Goal: Information Seeking & Learning: Learn about a topic

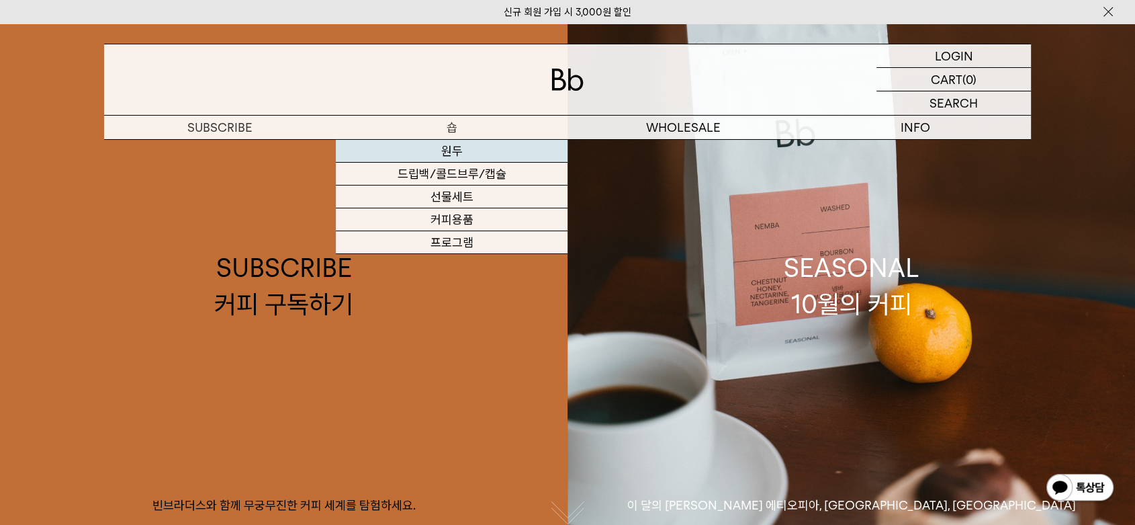
click at [452, 147] on link "원두" at bounding box center [452, 151] width 232 height 23
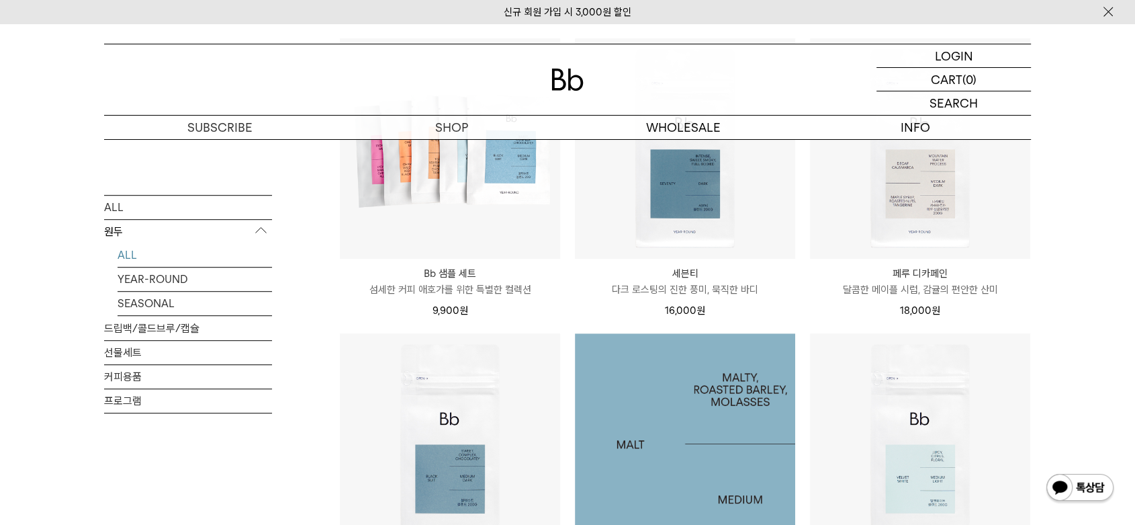
scroll to position [970, 0]
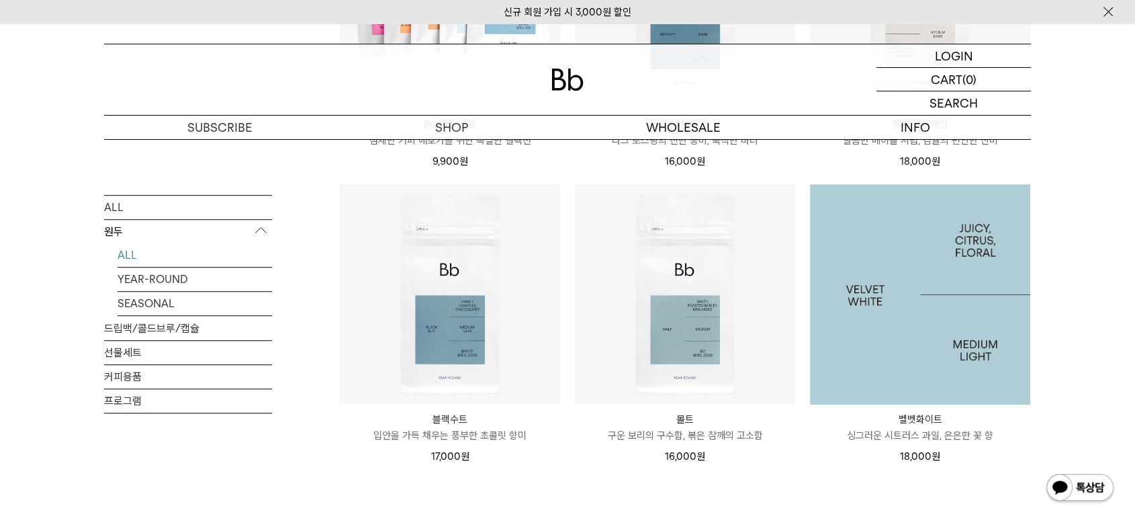
click at [914, 325] on img at bounding box center [920, 294] width 220 height 220
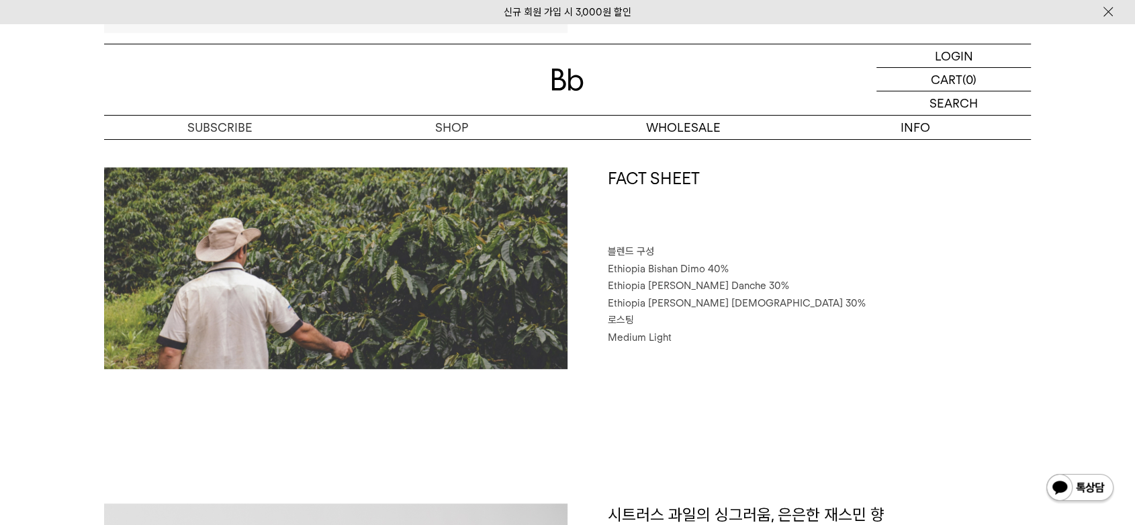
drag, startPoint x: 625, startPoint y: 273, endPoint x: 671, endPoint y: 279, distance: 46.7
click at [683, 258] on div "FACT SHEET 블렌드 구성 Ethiopia Bishan Dimo 40% Ethiopia Habtamu Yirgacheffe Danche …" at bounding box center [799, 268] width 463 height 202
drag, startPoint x: 667, startPoint y: 283, endPoint x: 785, endPoint y: 286, distance: 117.6
click at [785, 286] on span "Ethiopia Habtamu Yirgacheffe Danche 30%" at bounding box center [698, 285] width 181 height 12
click at [890, 293] on p "Ethiopia Habtamu Yirgacheffe Danche 30%" at bounding box center [819, 285] width 423 height 17
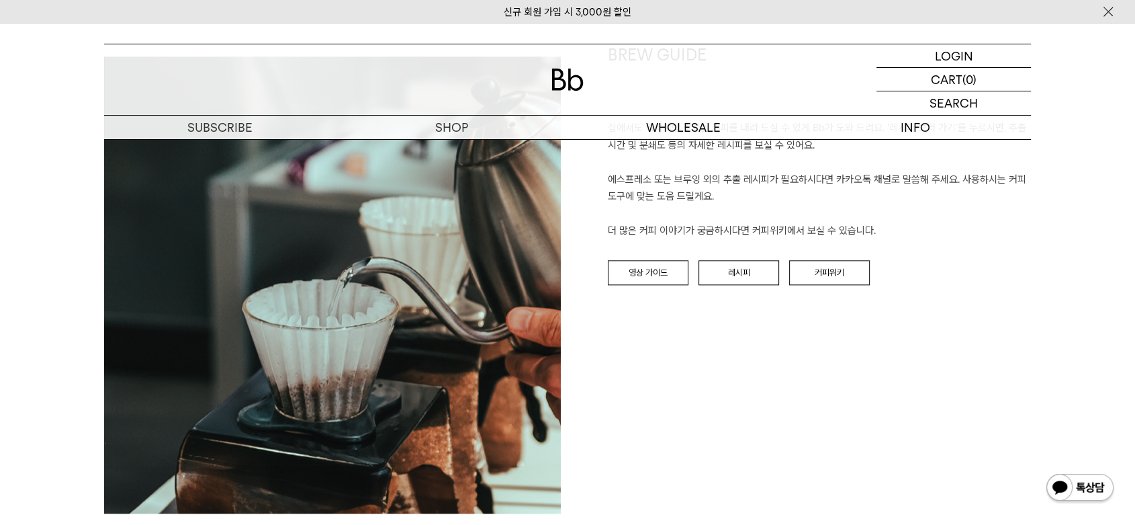
scroll to position [1567, 0]
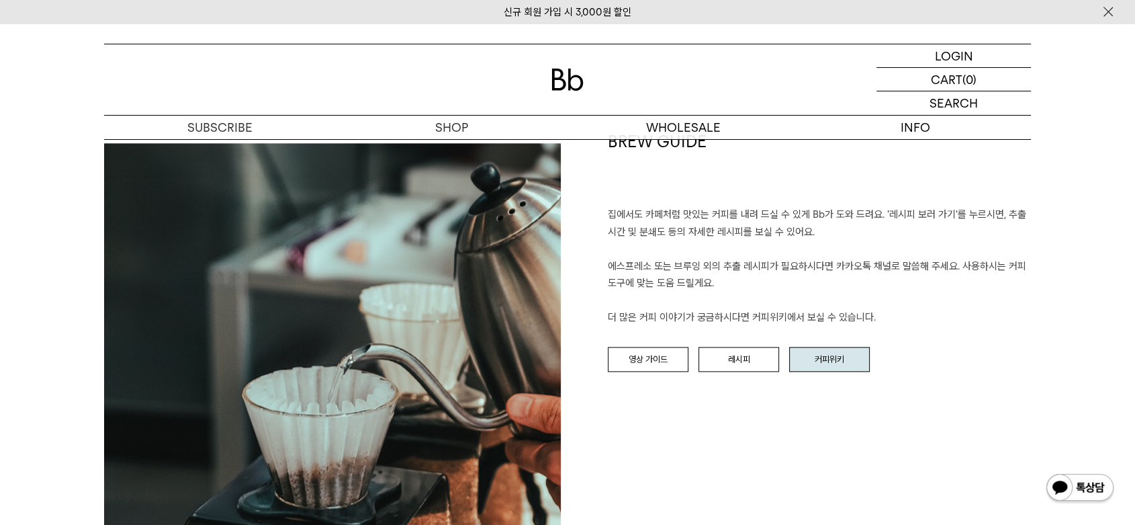
click at [817, 355] on link "커피위키" at bounding box center [829, 360] width 81 height 26
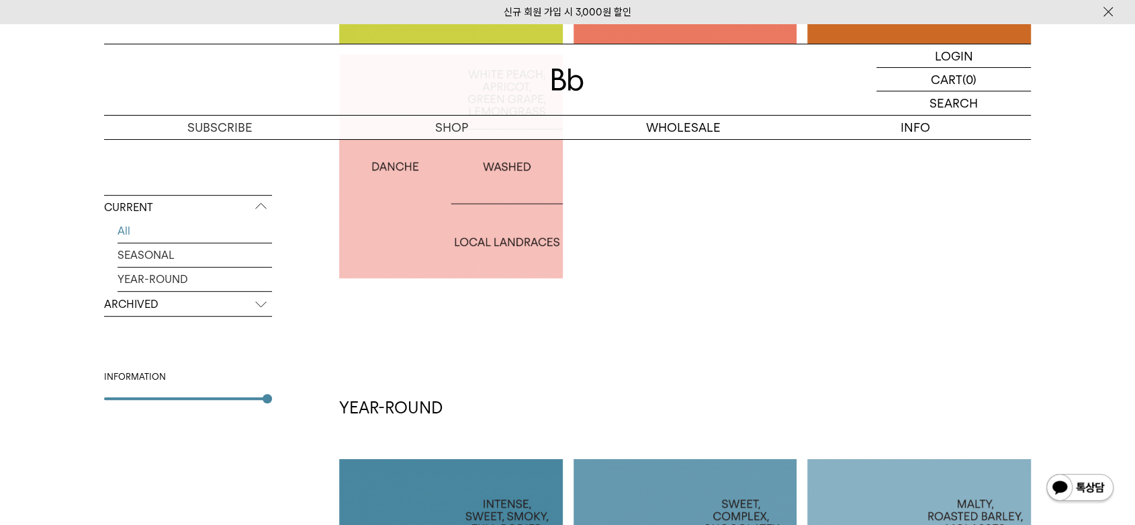
scroll to position [970, 0]
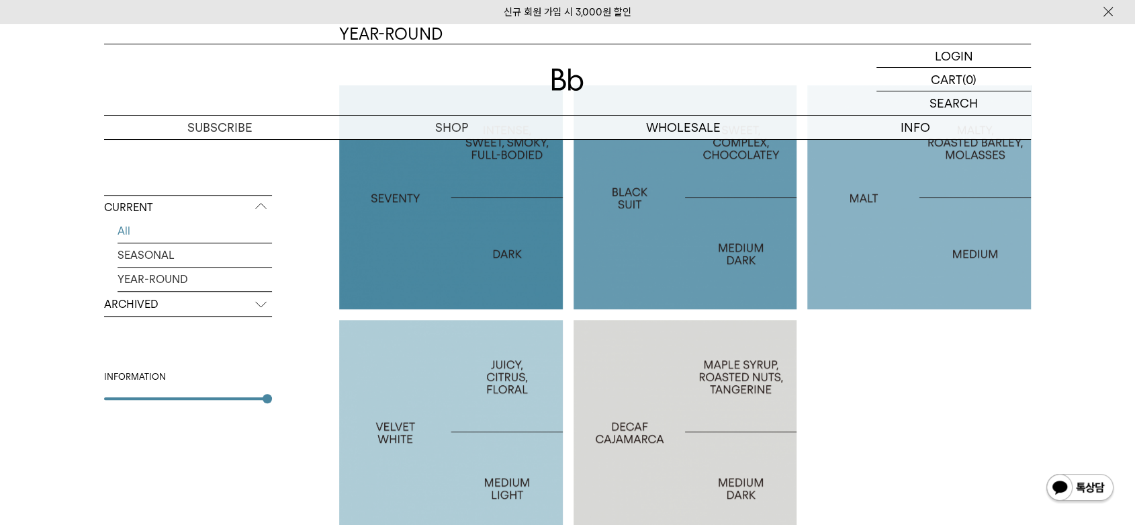
click at [443, 412] on div at bounding box center [451, 432] width 224 height 224
